Goal: Find contact information: Find contact information

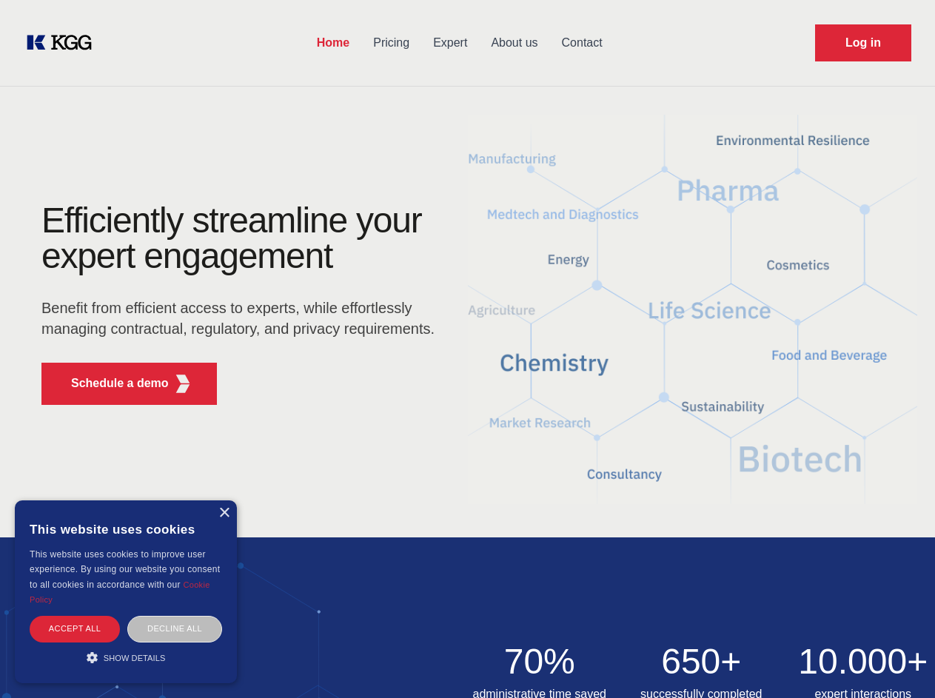
click at [467, 349] on div "Efficiently streamline your expert engagement Benefit from efficient access to …" at bounding box center [243, 310] width 450 height 214
click at [111, 384] on p "Schedule a demo" at bounding box center [120, 384] width 98 height 18
click at [224, 513] on div "× This website uses cookies This website uses cookies to improve user experienc…" at bounding box center [126, 592] width 222 height 183
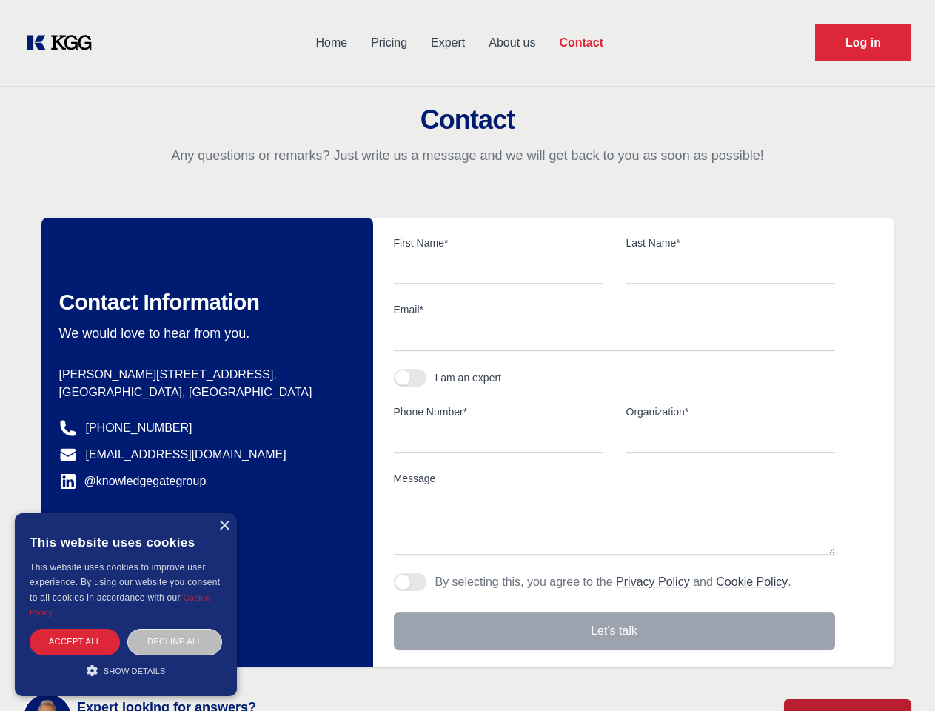
click at [75, 629] on div "Accept all" at bounding box center [75, 642] width 90 height 26
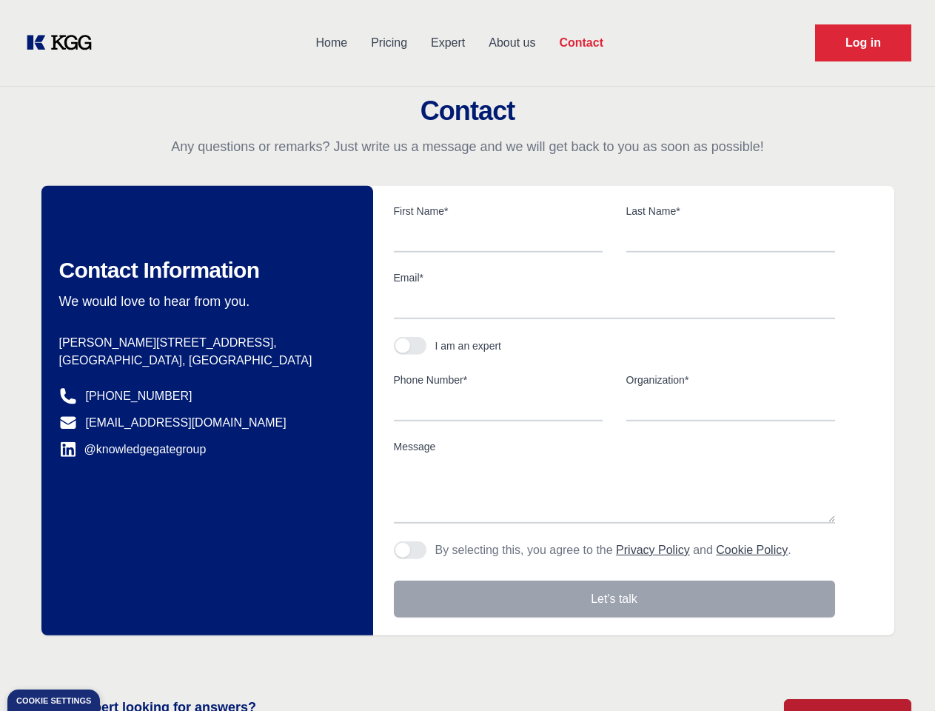
click at [175, 629] on div "Contact Information We would love to hear from you. Postal address [PERSON_NAME…" at bounding box center [207, 410] width 332 height 449
click at [126, 657] on main "Contact Any questions or remarks? Just write us a message and we will get back …" at bounding box center [467, 385] width 935 height 771
